Goal: Task Accomplishment & Management: Use online tool/utility

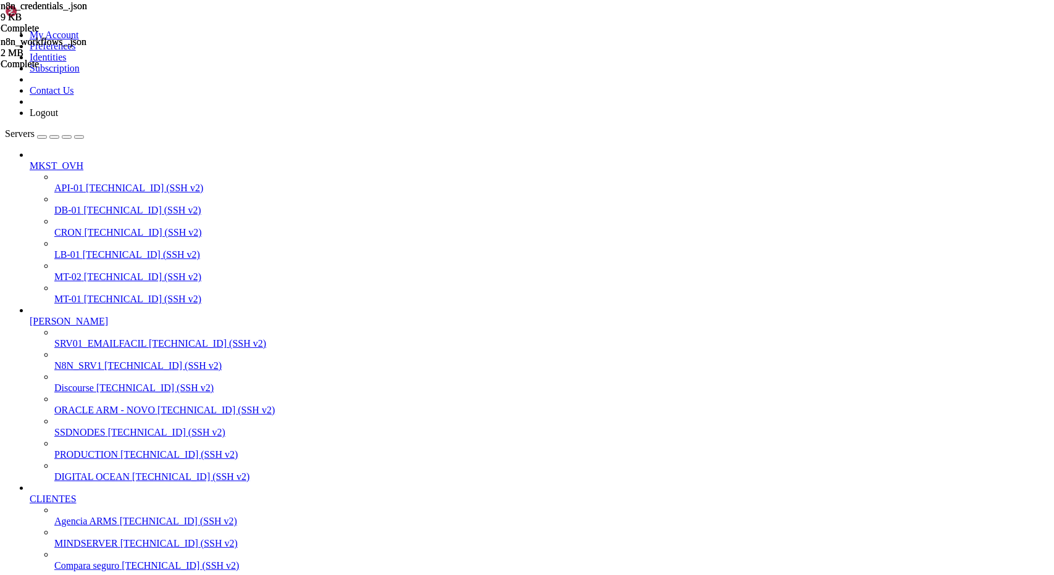
scroll to position [11211, 0]
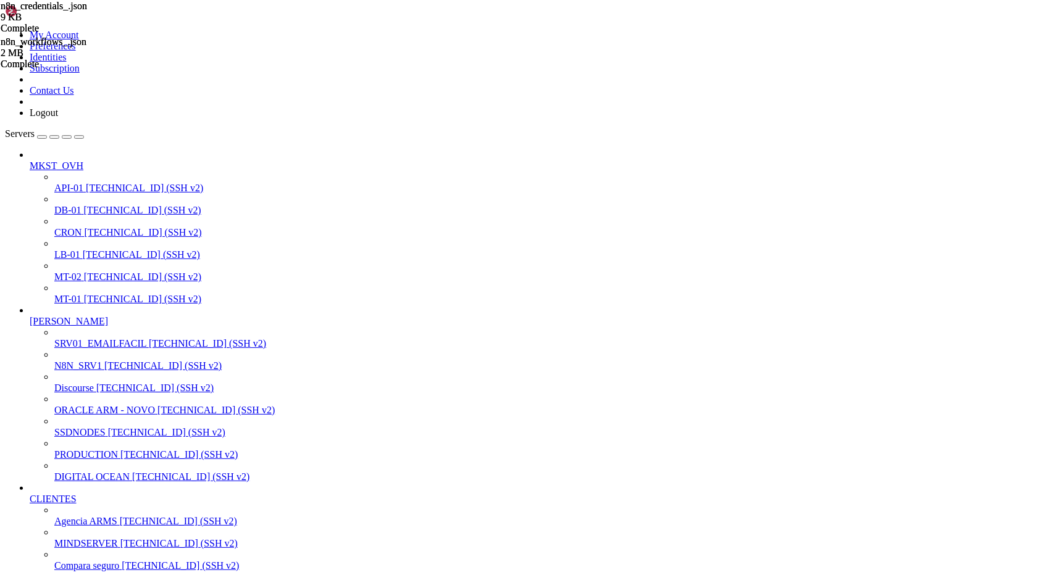
drag, startPoint x: 94, startPoint y: 1343, endPoint x: 409, endPoint y: 1341, distance: 314.3
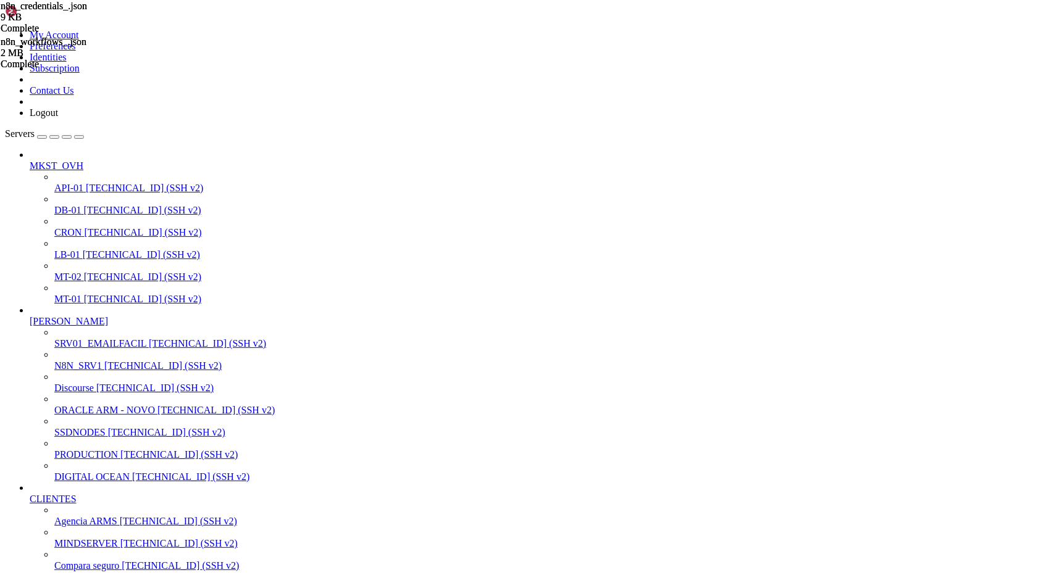
scroll to position [3257, 0]
drag, startPoint x: 95, startPoint y: 1483, endPoint x: 645, endPoint y: 1480, distance: 549.5
